Goal: Information Seeking & Learning: Learn about a topic

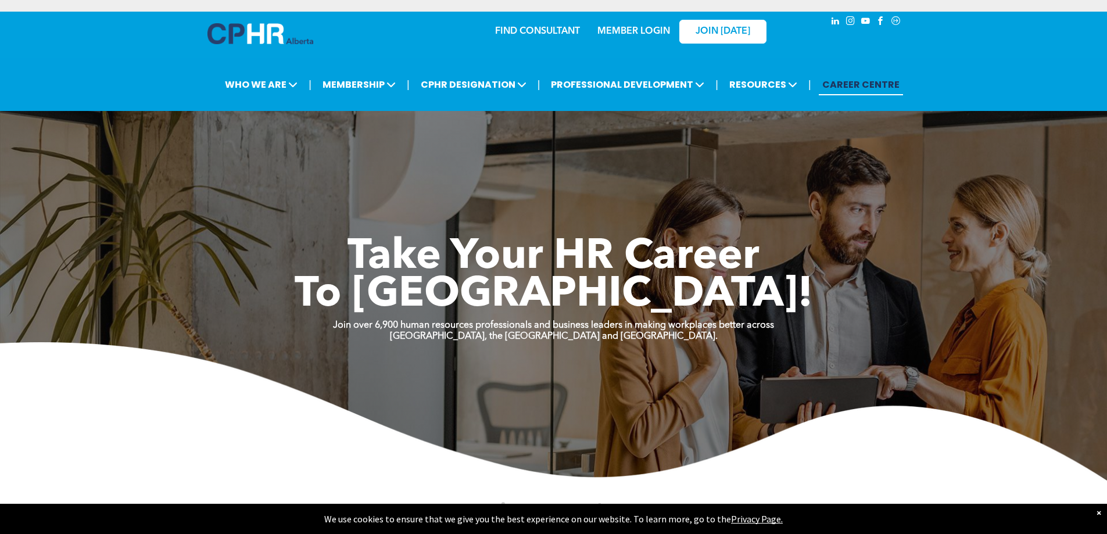
click at [653, 31] on link "MEMBER LOGIN" at bounding box center [634, 31] width 73 height 9
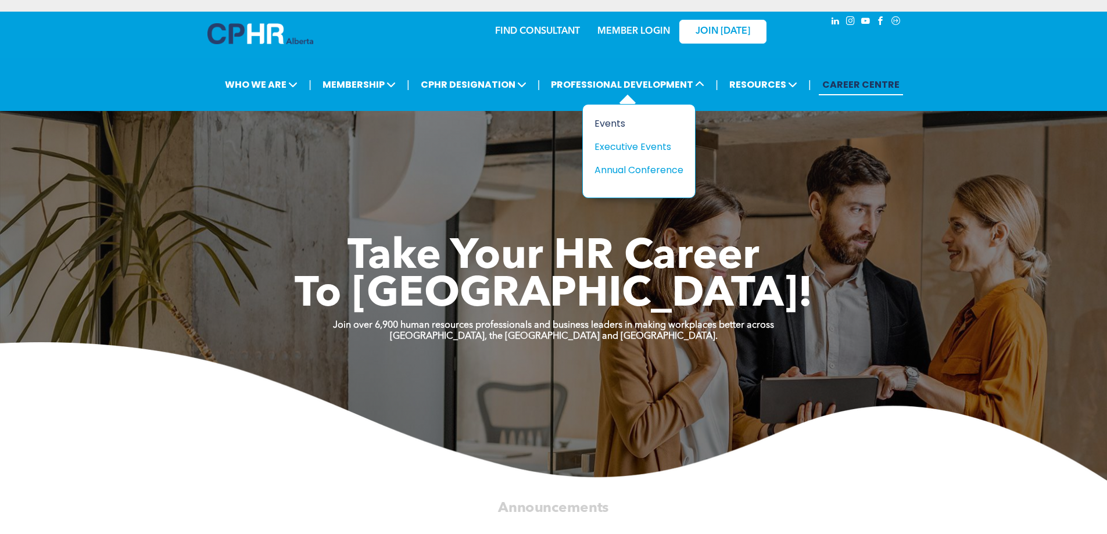
click at [621, 125] on div "Events" at bounding box center [635, 123] width 80 height 15
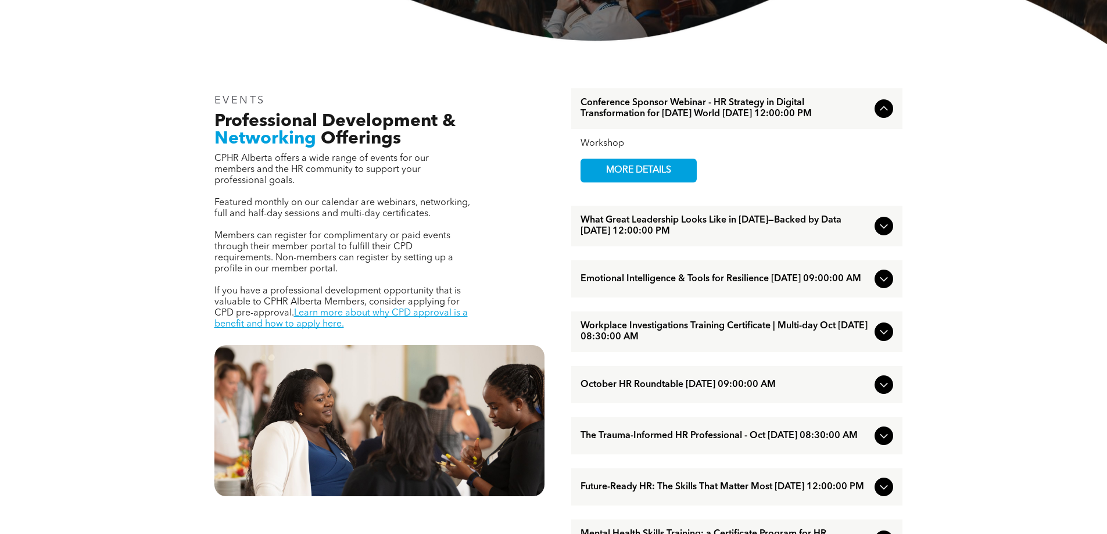
scroll to position [349, 0]
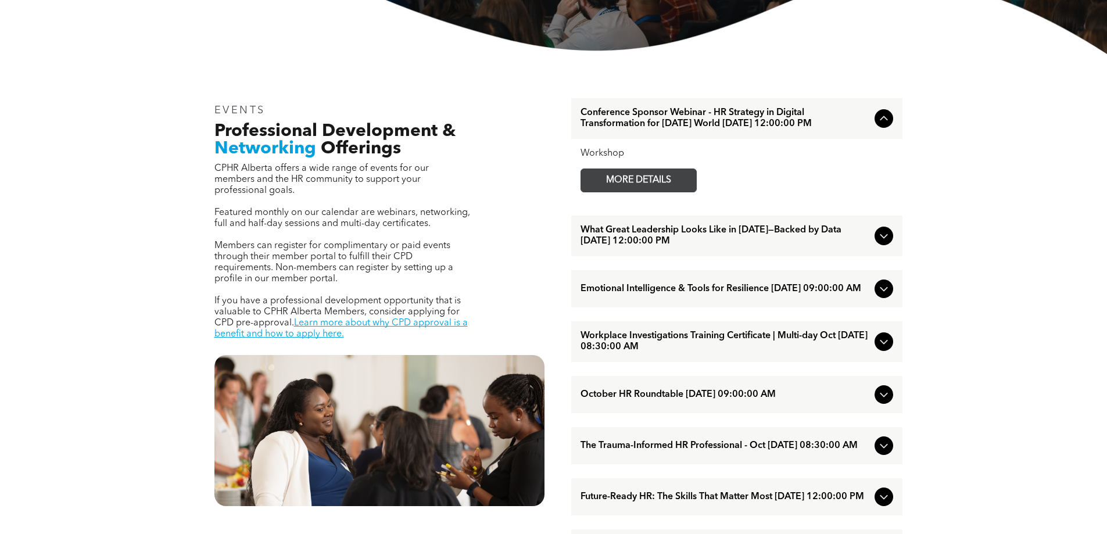
click at [646, 192] on span "MORE DETAILS" at bounding box center [639, 180] width 92 height 23
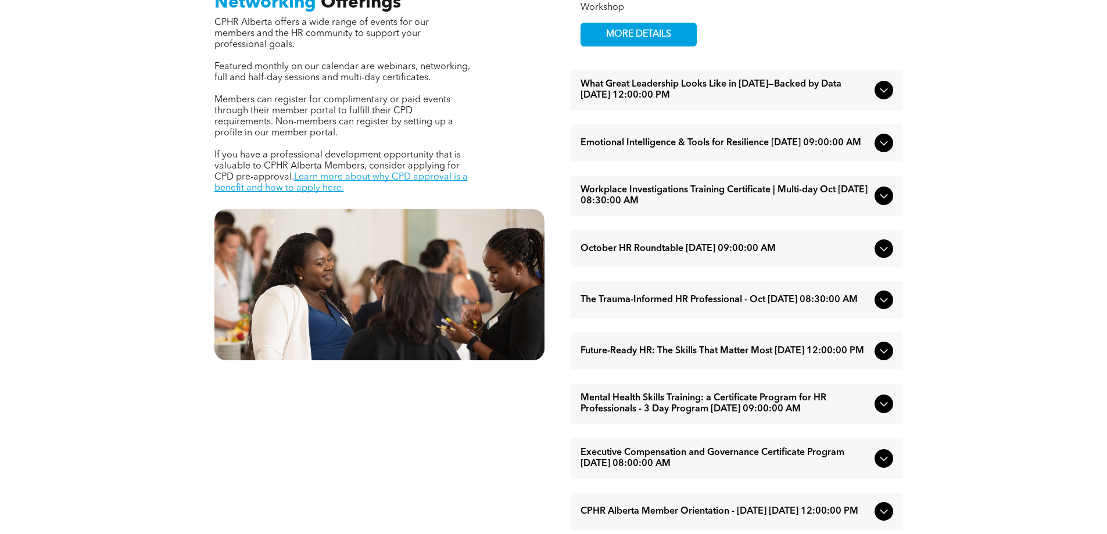
scroll to position [523, 0]
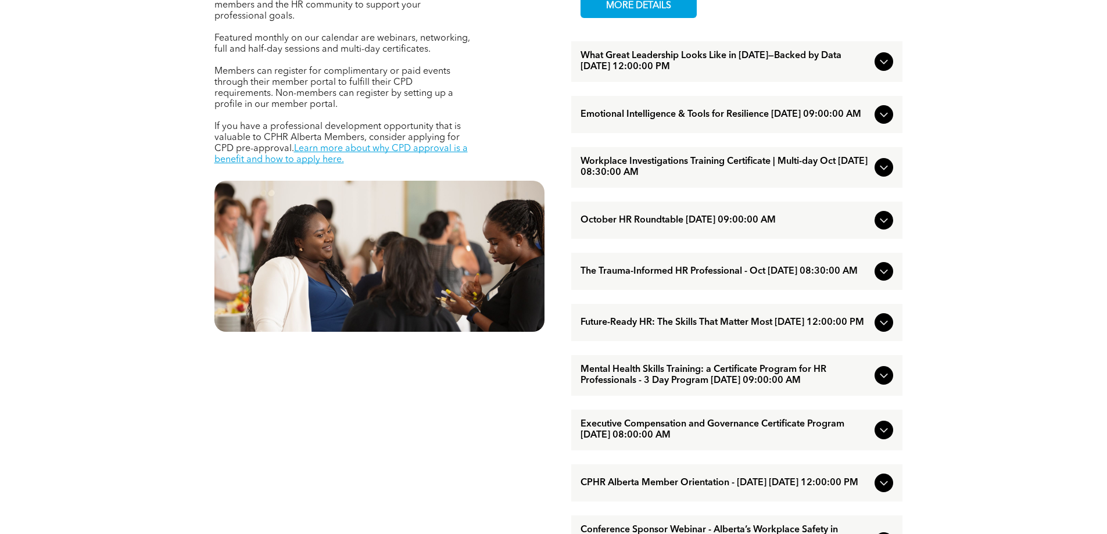
click at [888, 383] on icon at bounding box center [884, 376] width 14 height 14
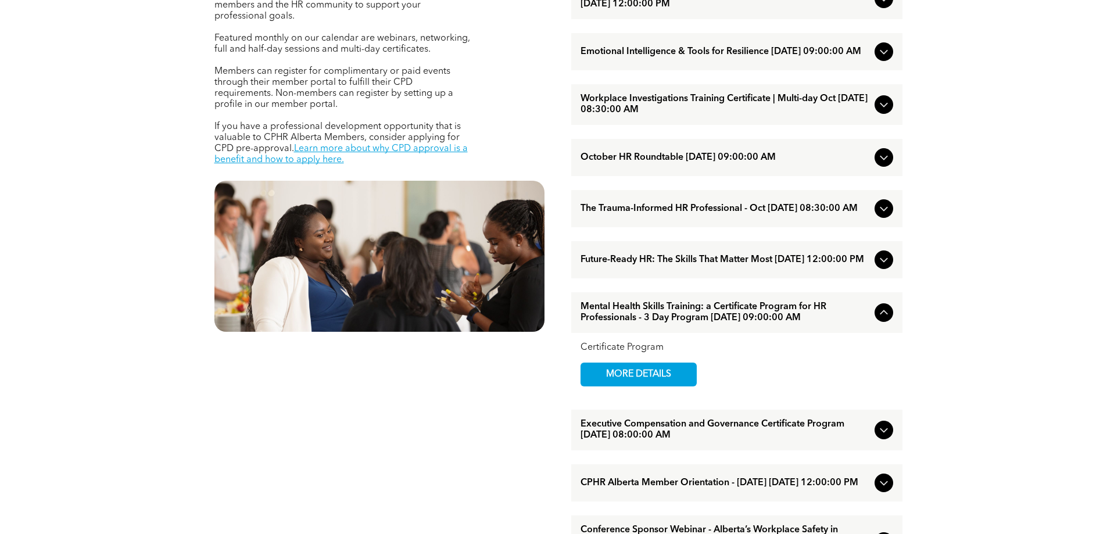
click at [883, 437] on icon at bounding box center [884, 430] width 14 height 14
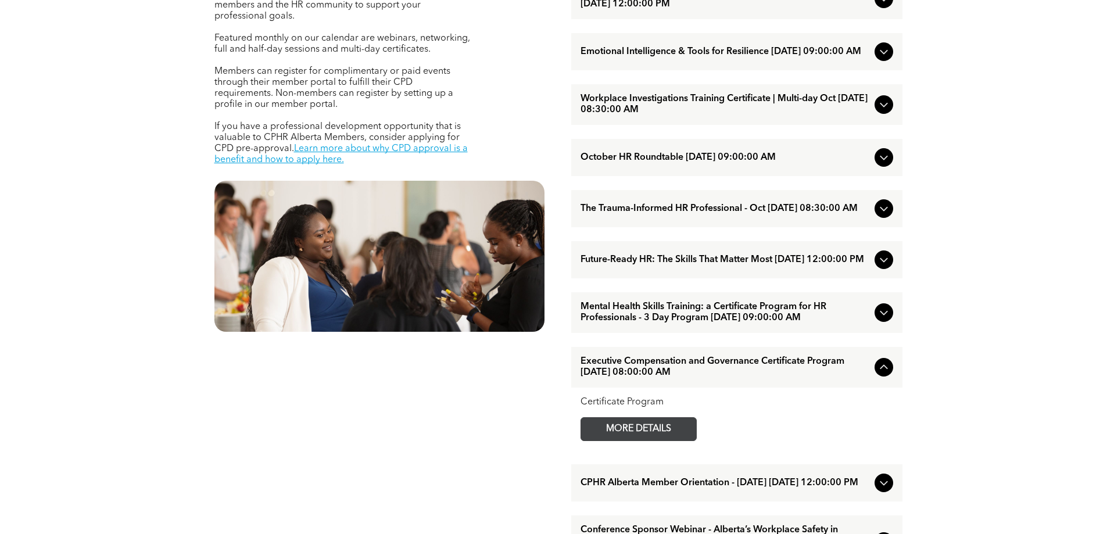
click at [623, 441] on span "MORE DETAILS" at bounding box center [639, 429] width 92 height 23
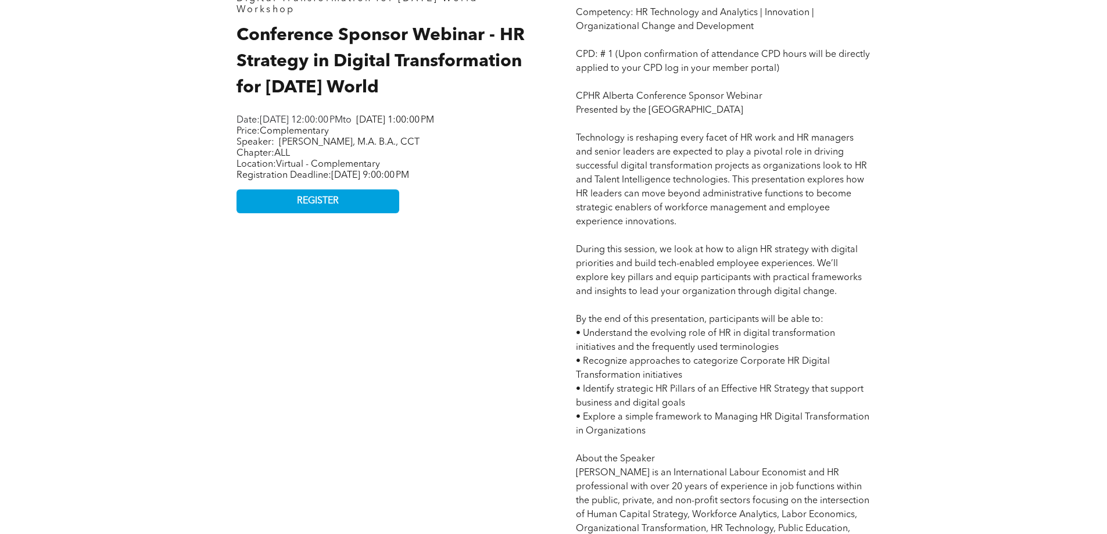
scroll to position [581, 0]
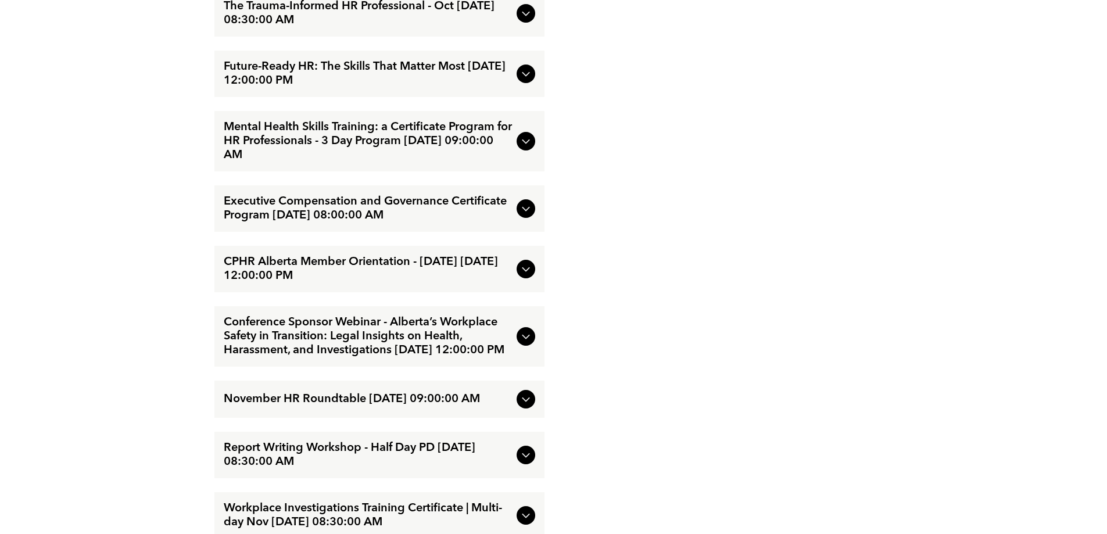
scroll to position [1918, 0]
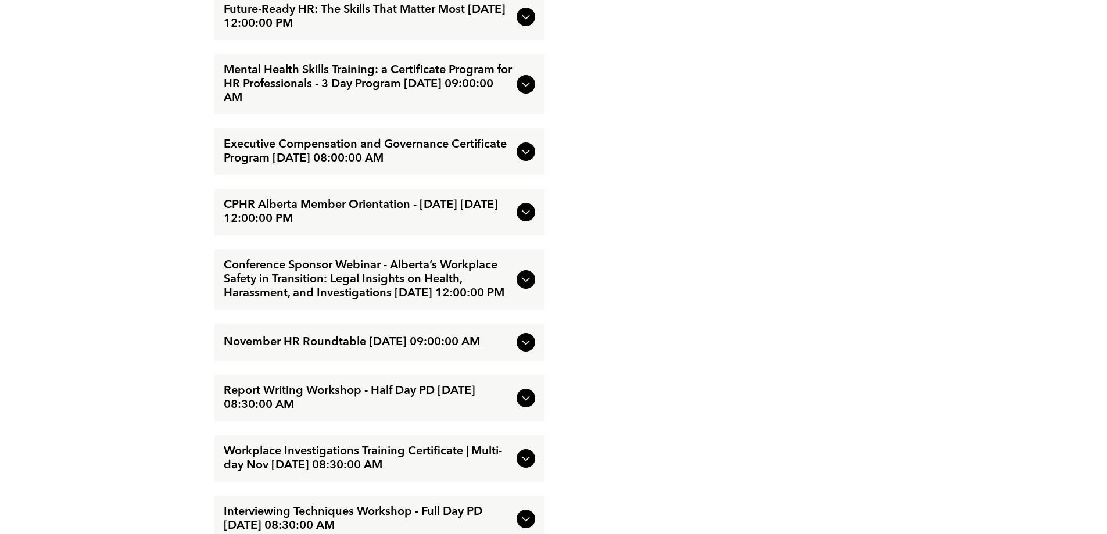
click at [523, 219] on icon at bounding box center [526, 212] width 14 height 14
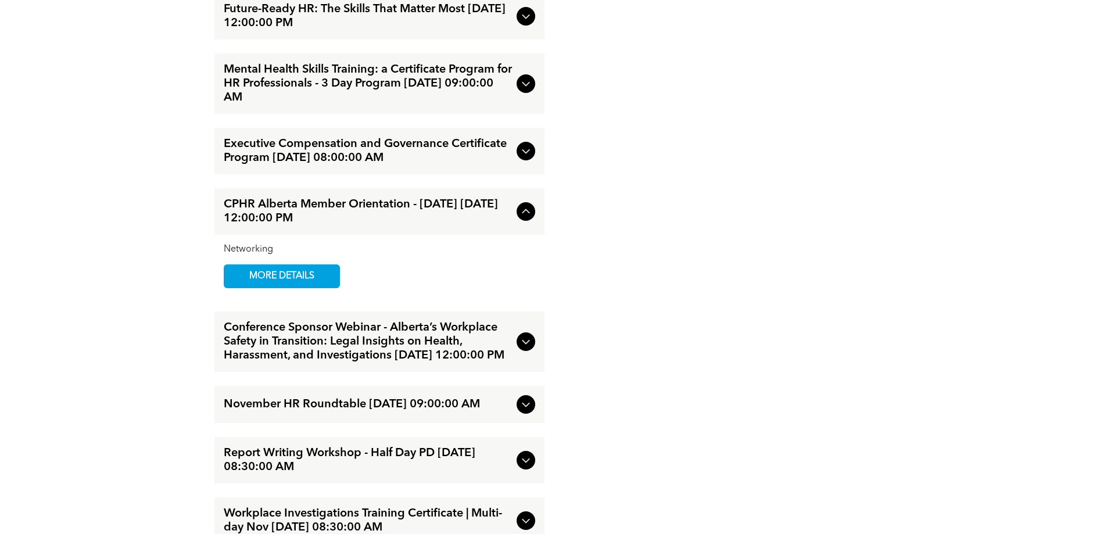
scroll to position [1856, 0]
click at [301, 288] on span "MORE DETAILS" at bounding box center [282, 277] width 92 height 23
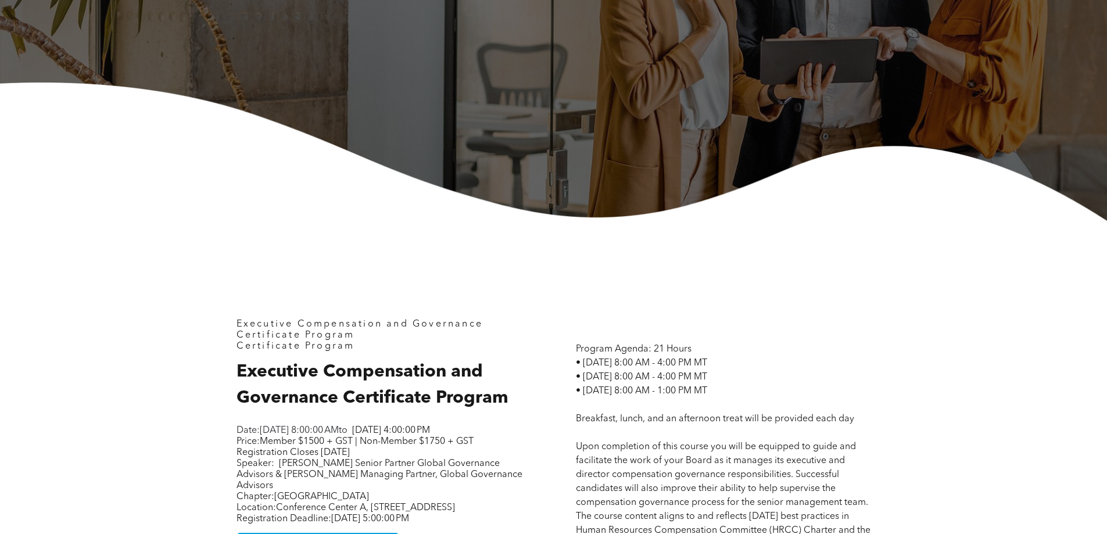
scroll to position [0, 0]
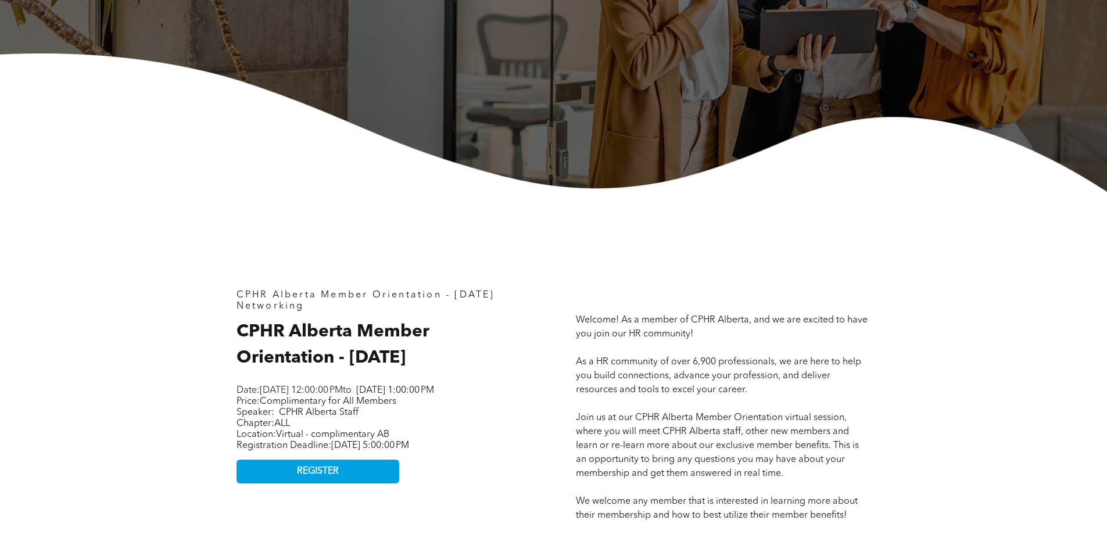
scroll to position [407, 0]
